Goal: Transaction & Acquisition: Purchase product/service

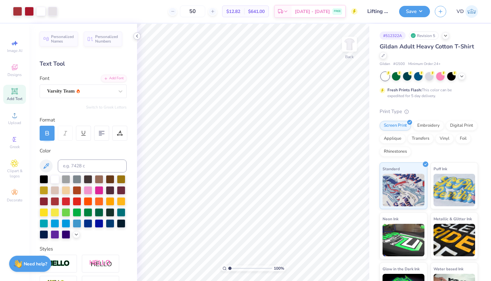
click at [134, 35] on div at bounding box center [136, 35] width 7 height 7
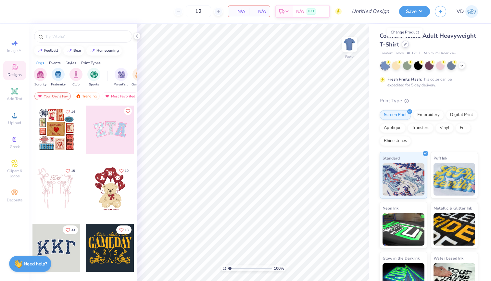
click at [404, 47] on div at bounding box center [405, 44] width 7 height 7
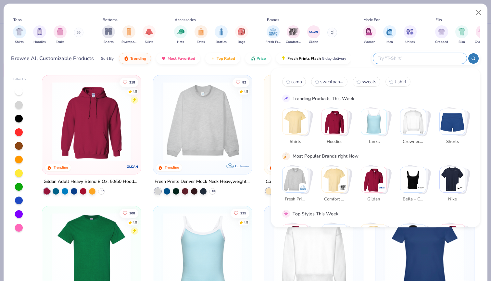
click at [423, 57] on input "text" at bounding box center [419, 58] width 85 height 7
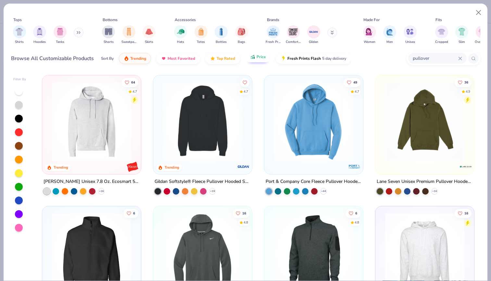
click at [253, 60] on button "Price" at bounding box center [258, 56] width 26 height 11
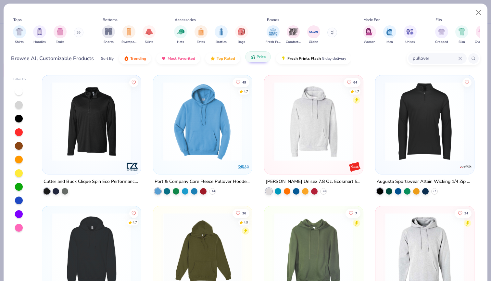
click at [253, 62] on button "Price" at bounding box center [258, 56] width 26 height 11
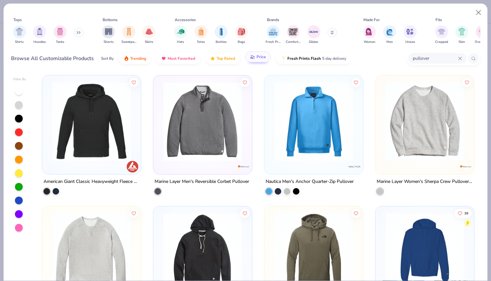
click at [260, 62] on button "Price" at bounding box center [258, 56] width 26 height 11
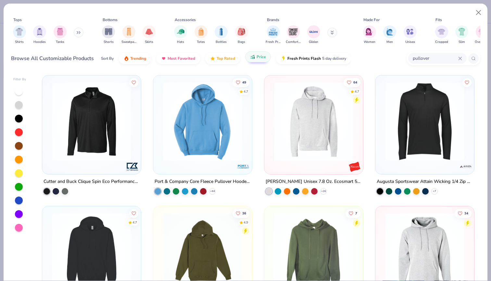
scroll to position [0, 0]
click at [255, 61] on button "Price" at bounding box center [258, 56] width 26 height 11
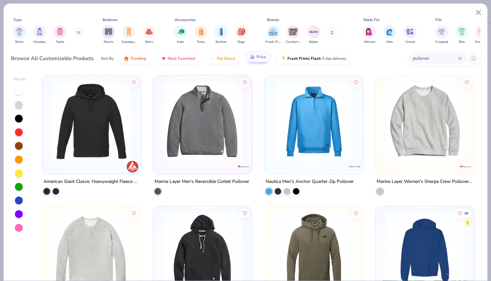
scroll to position [0, 0]
click at [262, 57] on span "Price" at bounding box center [261, 56] width 9 height 5
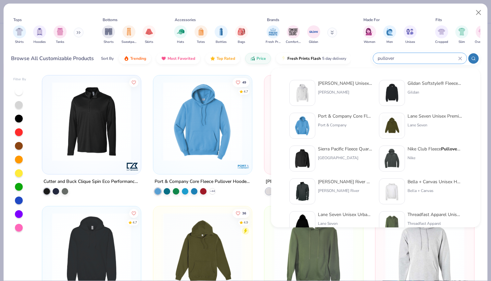
drag, startPoint x: 439, startPoint y: 59, endPoint x: 403, endPoint y: 59, distance: 36.1
click at [403, 59] on input "pullover" at bounding box center [417, 58] width 81 height 7
drag, startPoint x: 399, startPoint y: 57, endPoint x: 350, endPoint y: 57, distance: 49.0
click at [350, 57] on div "Browse All Customizable Products Sort By Trending Most Favorited Top Rated Pric…" at bounding box center [245, 58] width 469 height 18
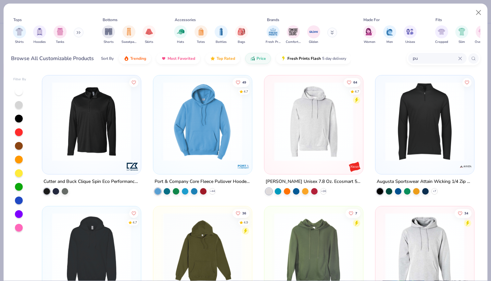
type input "p"
type input "sweater"
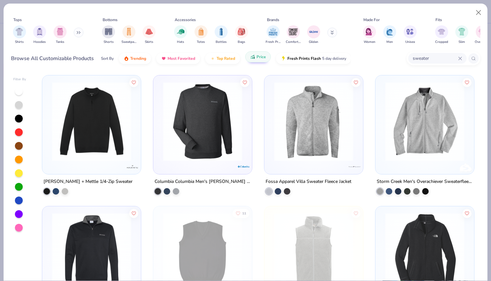
click at [258, 62] on button "Price" at bounding box center [258, 56] width 26 height 11
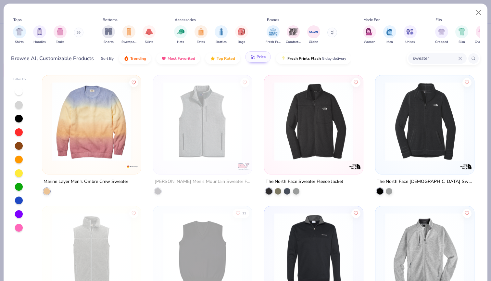
click at [257, 59] on span "Price" at bounding box center [261, 56] width 9 height 5
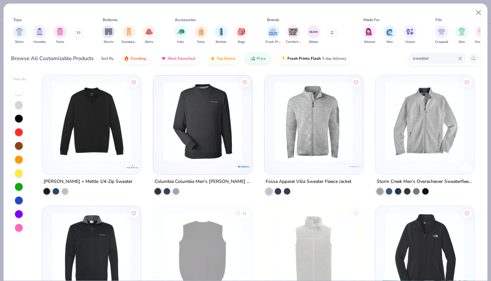
click at [456, 59] on input "sweater" at bounding box center [435, 58] width 46 height 7
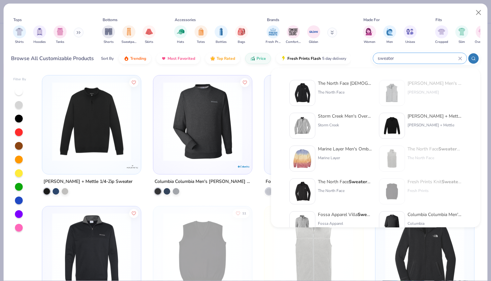
click at [461, 59] on icon at bounding box center [460, 58] width 3 height 3
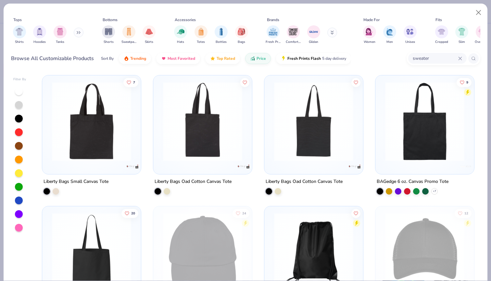
click at [463, 59] on div "sweater" at bounding box center [437, 58] width 58 height 11
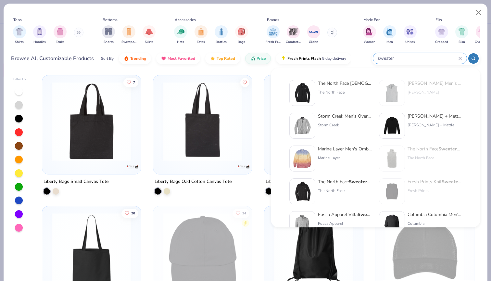
click at [463, 57] on div "sweater" at bounding box center [420, 58] width 94 height 11
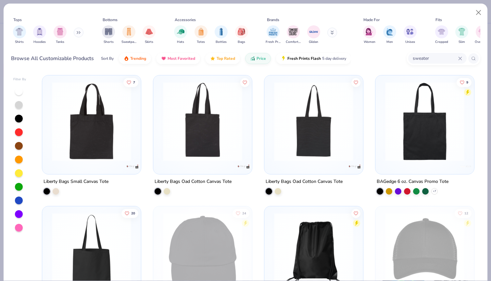
click at [462, 57] on div "sweater" at bounding box center [437, 58] width 58 height 11
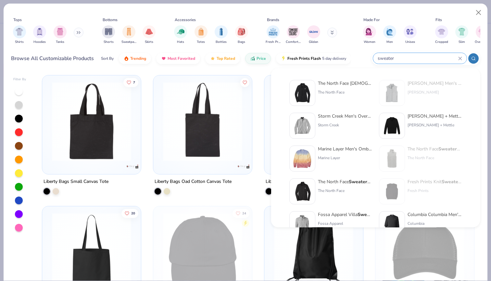
click at [460, 57] on icon at bounding box center [460, 59] width 4 height 4
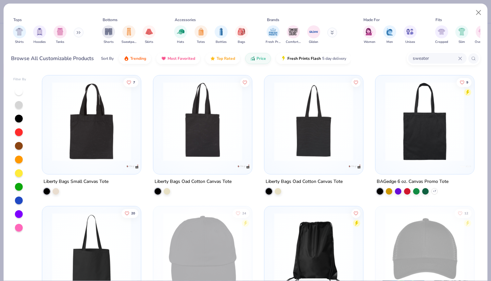
click at [460, 57] on icon at bounding box center [460, 59] width 4 height 4
